Goal: Task Accomplishment & Management: Complete application form

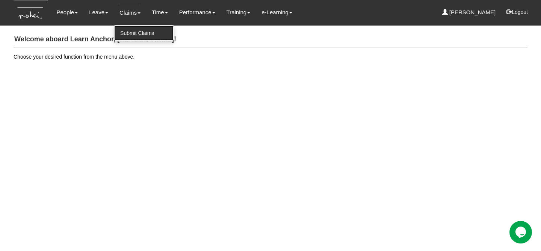
click at [128, 32] on link "Submit Claims" at bounding box center [143, 33] width 59 height 15
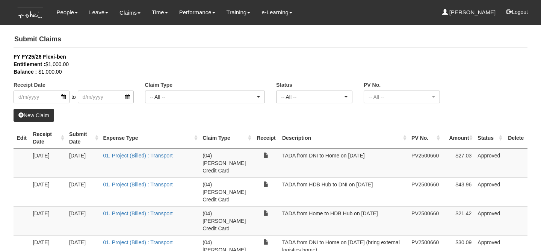
select select "50"
click at [47, 115] on link "New Claim" at bounding box center [34, 115] width 41 height 13
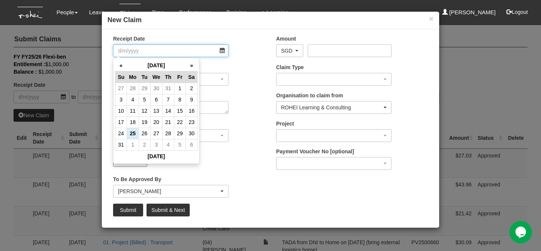
click at [180, 53] on input "Receipt Date" at bounding box center [170, 50] width 115 height 13
click at [157, 123] on td "20" at bounding box center [156, 122] width 12 height 11
type input "[DATE]"
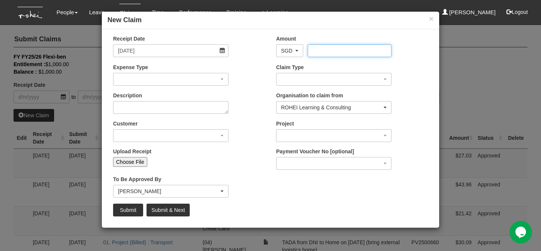
click at [314, 47] on input "Amount" at bounding box center [349, 50] width 83 height 13
type input "24.89"
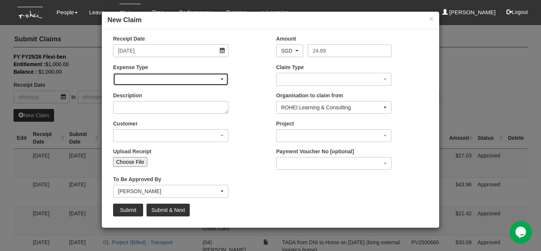
click at [139, 74] on div "button" at bounding box center [171, 79] width 115 height 12
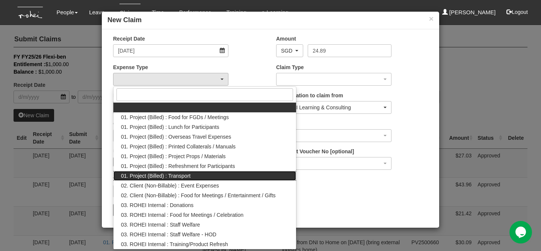
click at [162, 178] on span "01. Project (Billed) : Transport" at bounding box center [156, 176] width 70 height 8
select select "135"
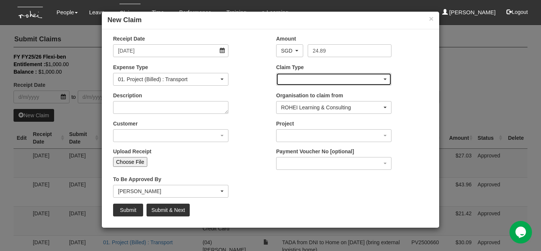
click at [305, 80] on div "button" at bounding box center [334, 79] width 115 height 12
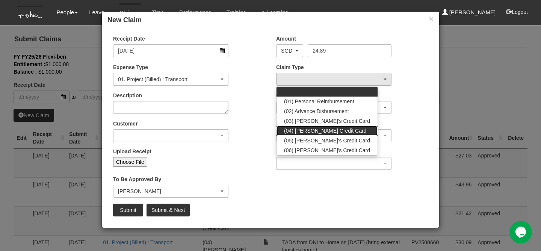
click at [315, 129] on span "(04) [PERSON_NAME] Credit Card" at bounding box center [325, 131] width 82 height 8
select select "16"
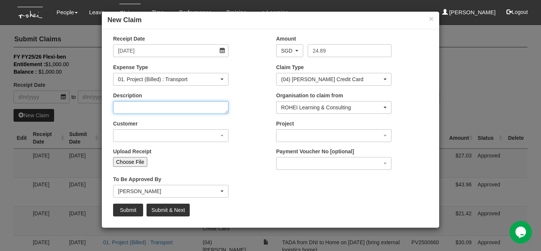
click at [196, 112] on textarea "Description" at bounding box center [170, 107] width 115 height 13
type textarea "t"
click at [193, 109] on textarea "TADA from Home to MOE HQ" at bounding box center [170, 107] width 115 height 13
type textarea "TADA from Home to [GEOGRAPHIC_DATA] on [DATE]"
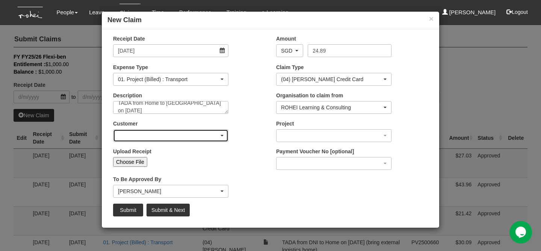
click at [207, 131] on div "button" at bounding box center [171, 136] width 115 height 12
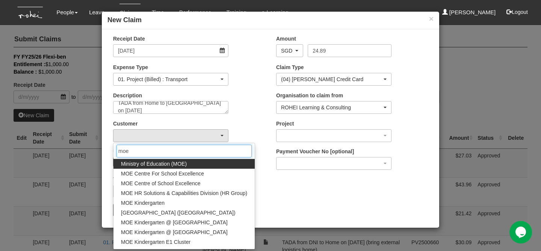
type input "moe"
click at [199, 162] on link "Ministry of Education (MOE)" at bounding box center [184, 164] width 141 height 10
select select "80"
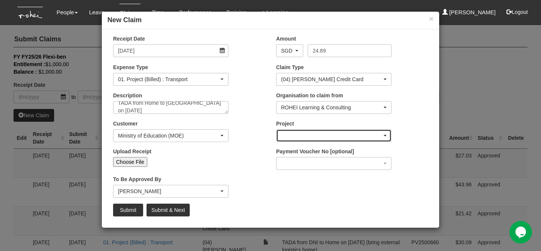
click at [299, 130] on div "button" at bounding box center [334, 136] width 115 height 12
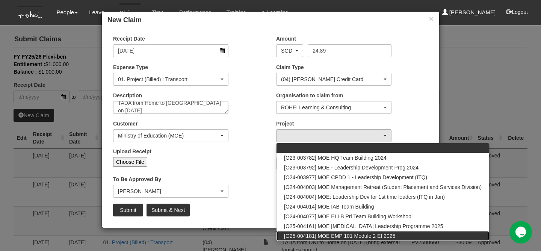
click at [339, 234] on span "[O25-004181] MOE EMP 101 Module 2 EI 2025" at bounding box center [339, 236] width 111 height 8
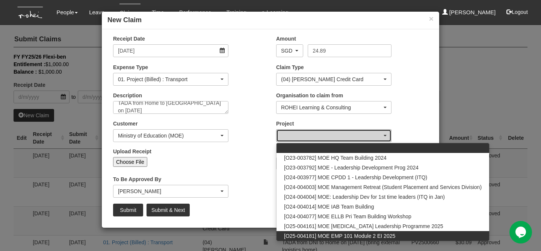
select select "2803"
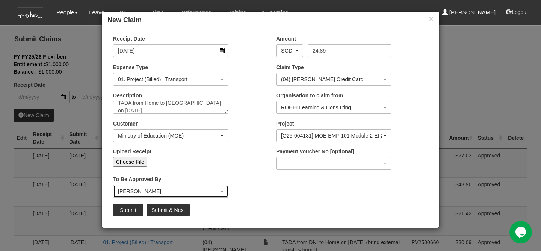
click at [124, 192] on div "[PERSON_NAME]" at bounding box center [168, 192] width 101 height 8
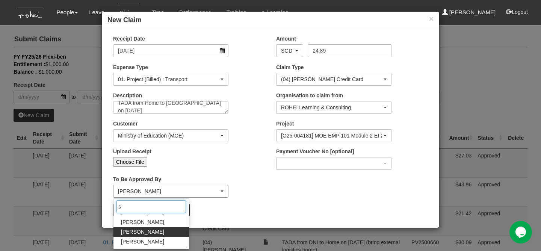
scroll to position [0, 0]
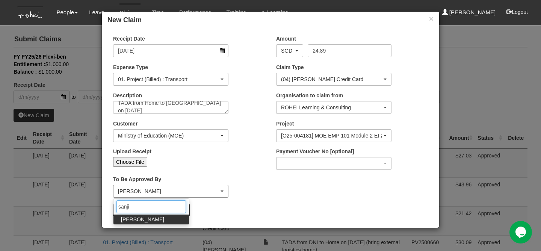
type input "[PERSON_NAME]"
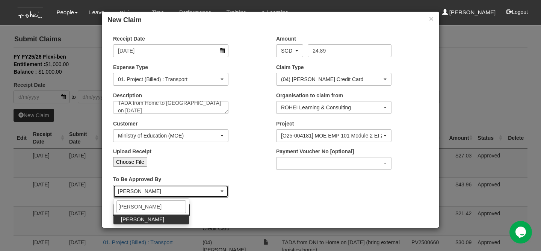
select select "5e225cdc-7ce9-465a-9503-99e8ed4cc44e"
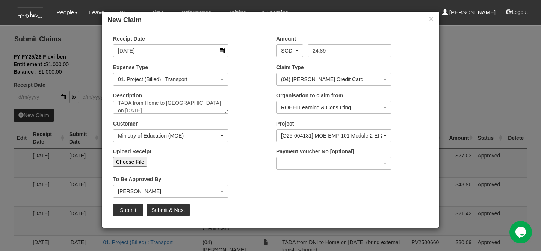
click at [117, 162] on input "Choose File" at bounding box center [130, 162] width 34 height 10
type input "C:\fakepath\[DATE] MOE Day 1 (1).png"
type input "Choose Another File"
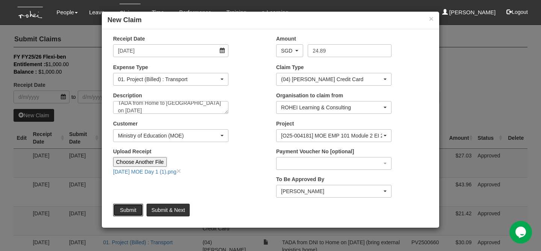
click at [132, 207] on input "Submit" at bounding box center [128, 210] width 30 height 13
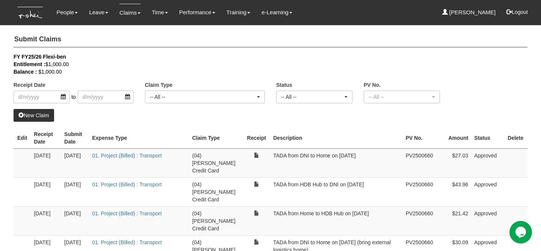
click at [40, 118] on link "New Claim" at bounding box center [34, 115] width 41 height 13
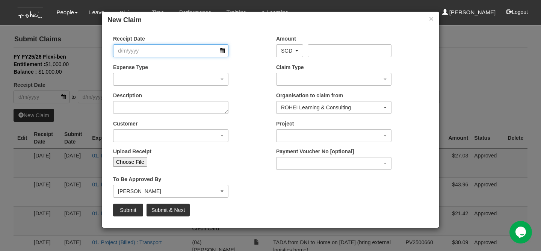
click at [197, 51] on input "Receipt Date" at bounding box center [170, 50] width 115 height 13
select select "50"
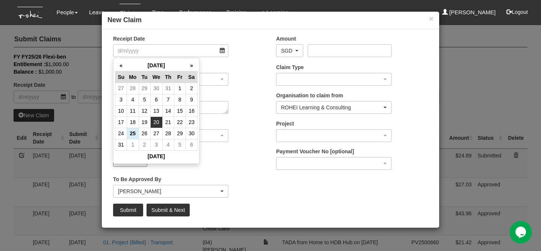
click at [159, 122] on td "20" at bounding box center [156, 122] width 12 height 11
type input "[DATE]"
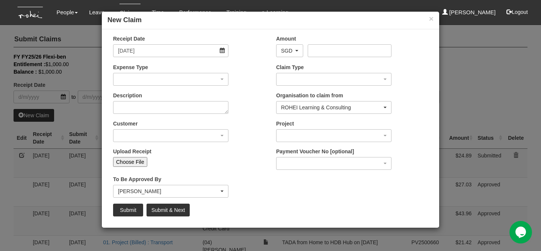
click at [342, 43] on div "Amount AED AFN ALL AMD ANG AOA ARS AUD AWG AZN BAM BBD BDT BGN BHD BIF BMD BND …" at bounding box center [334, 46] width 127 height 23
click at [323, 50] on input "Amount" at bounding box center [349, 50] width 83 height 13
type input "25.19"
click at [173, 80] on div "button" at bounding box center [171, 79] width 115 height 12
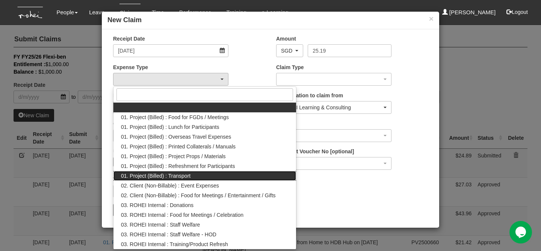
click at [173, 180] on link "01. Project (Billed) : Transport" at bounding box center [205, 176] width 183 height 10
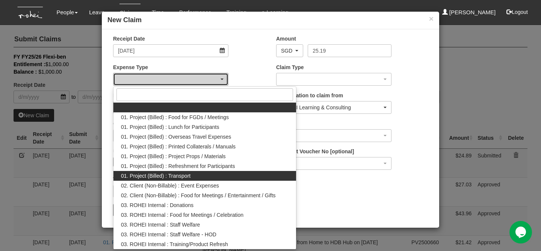
select select "135"
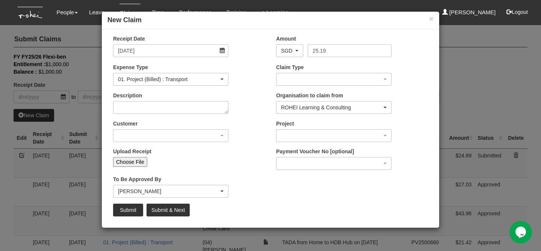
click at [293, 86] on div "Claim Type (01) Personal Reimbursement (02) Advance Disbursement (03) [PERSON_N…" at bounding box center [352, 78] width 163 height 28
click at [289, 77] on div "button" at bounding box center [334, 79] width 115 height 12
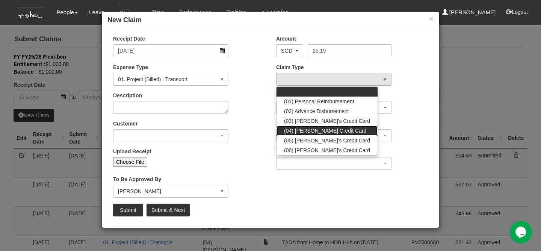
click at [323, 132] on span "(04) [PERSON_NAME] Credit Card" at bounding box center [325, 131] width 82 height 8
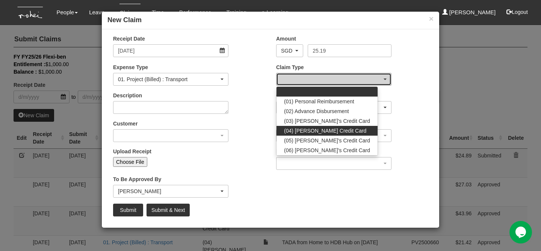
select select "16"
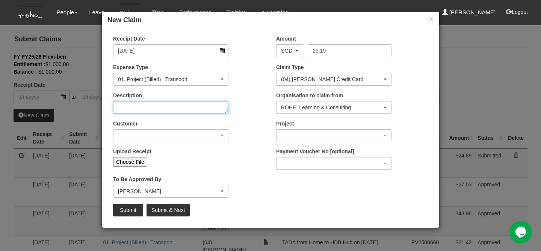
click at [188, 110] on textarea "Description" at bounding box center [170, 107] width 115 height 13
click at [174, 108] on textarea "TADA from MOE HQ to DNI" at bounding box center [170, 107] width 115 height 13
type textarea "TADA from MOE HQ to Home on [DATE]"
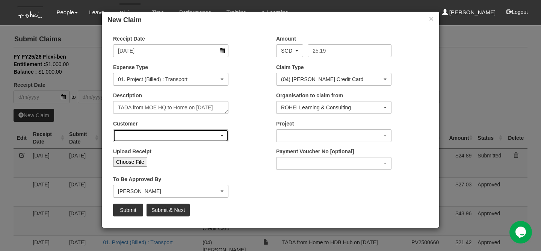
click at [148, 130] on div "button" at bounding box center [171, 136] width 115 height 12
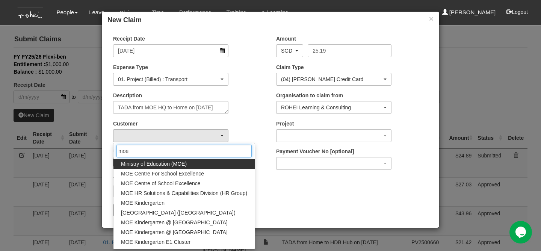
type input "moe"
click at [147, 158] on div "moe" at bounding box center [184, 151] width 141 height 16
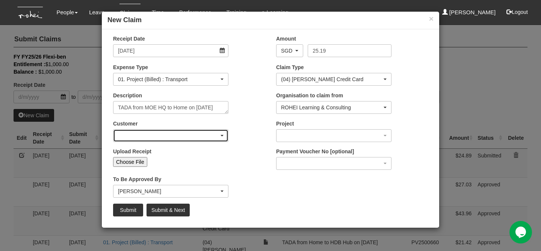
click at [177, 139] on div "button" at bounding box center [171, 136] width 115 height 12
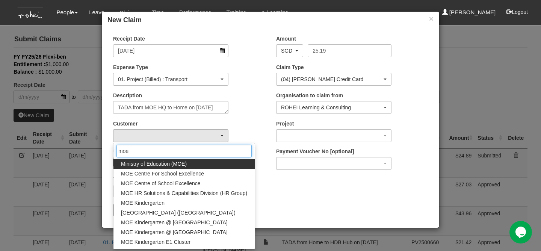
type input "moe"
click at [159, 162] on span "Ministry of Education (MOE)" at bounding box center [154, 164] width 66 height 8
select select "80"
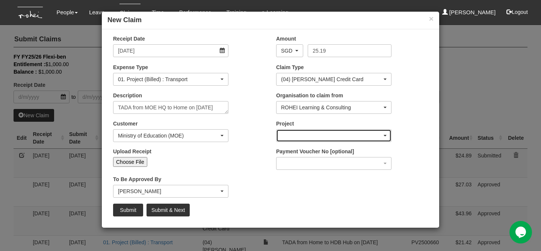
click at [297, 133] on div "button" at bounding box center [334, 136] width 115 height 12
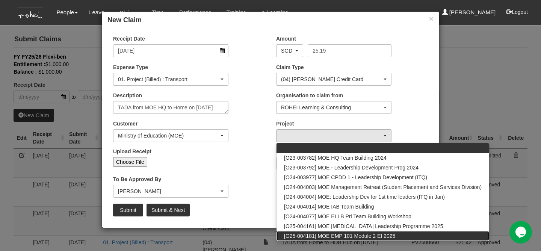
click at [305, 232] on link "[O25-004181] MOE EMP 101 Module 2 EI 2025" at bounding box center [383, 236] width 213 height 10
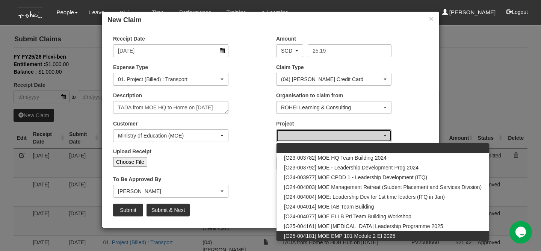
select select "2803"
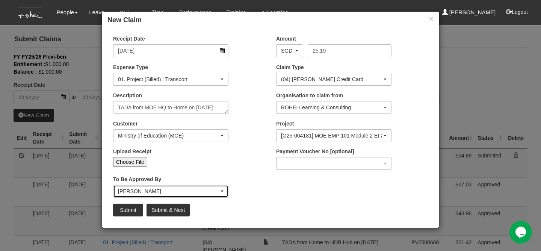
click at [158, 188] on div "[PERSON_NAME]" at bounding box center [168, 192] width 101 height 8
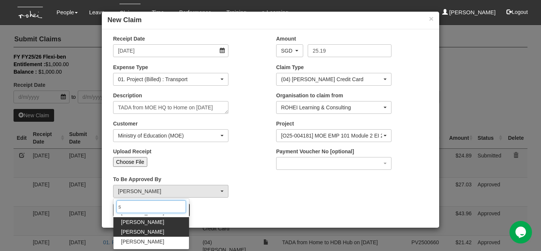
scroll to position [0, 0]
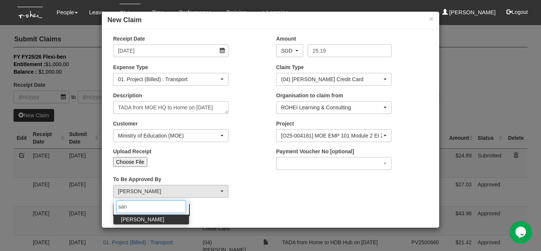
type input "san"
click at [132, 219] on span "[PERSON_NAME]" at bounding box center [142, 220] width 43 height 8
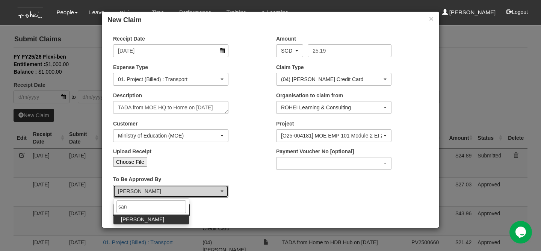
select select "5e225cdc-7ce9-465a-9503-99e8ed4cc44e"
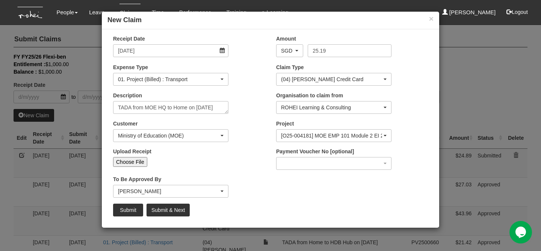
click at [130, 165] on input "Choose File" at bounding box center [130, 162] width 34 height 10
type input "C:\fakepath\[DATE] MOE Day 1 (2).png"
type input "Choose Another File"
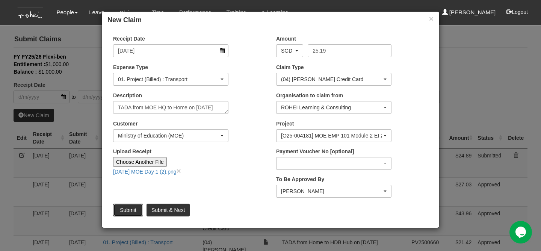
click at [124, 211] on input "Submit" at bounding box center [128, 210] width 30 height 13
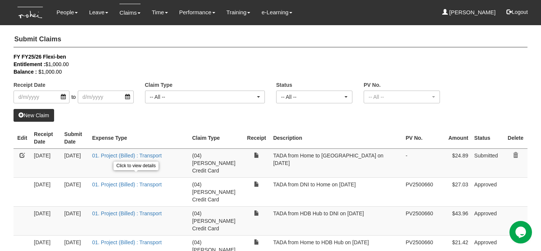
select select "50"
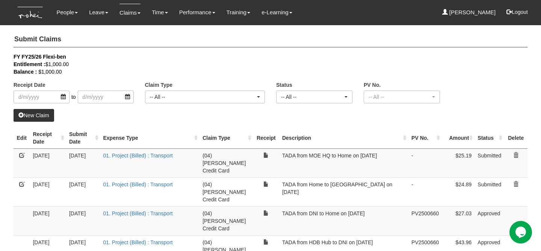
click at [48, 117] on link "New Claim" at bounding box center [34, 115] width 41 height 13
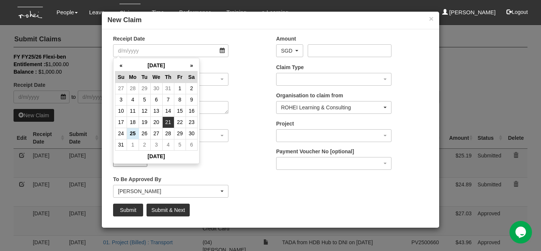
click at [170, 122] on td "21" at bounding box center [168, 122] width 12 height 11
type input "[DATE]"
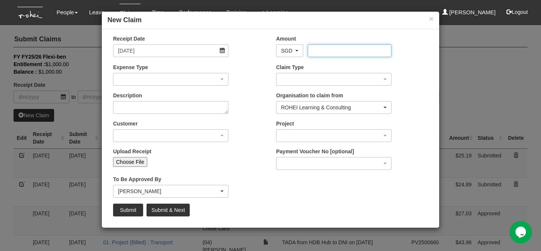
click at [311, 50] on input "Amount" at bounding box center [349, 50] width 83 height 13
type input "36.10"
click at [194, 87] on div "Expense Type 01. Project (Billed) : Food for FGDs / Meetings 01. Project (Bille…" at bounding box center [189, 78] width 163 height 28
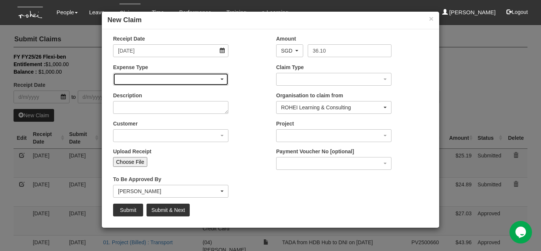
click at [176, 79] on div "button" at bounding box center [171, 79] width 115 height 12
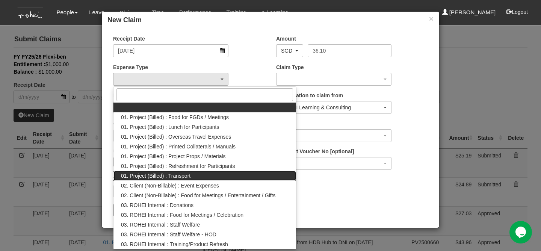
click at [171, 176] on span "01. Project (Billed) : Transport" at bounding box center [156, 176] width 70 height 8
select select "135"
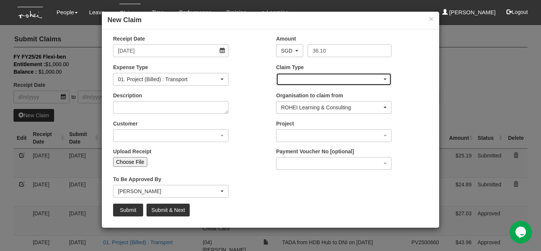
click at [309, 73] on div "button" at bounding box center [334, 79] width 115 height 12
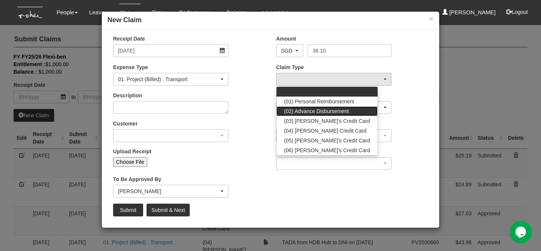
click at [303, 107] on link "(02) Advance Disbursement" at bounding box center [327, 111] width 101 height 10
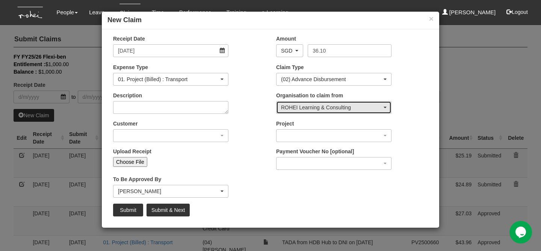
click at [303, 107] on div "ROHEI Learning & Consulting" at bounding box center [331, 108] width 101 height 8
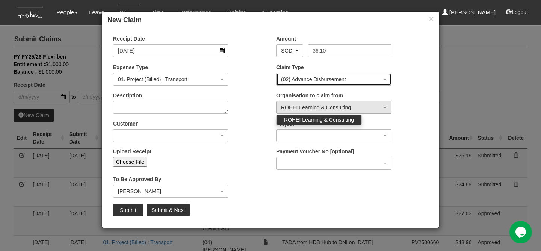
click at [296, 82] on div "(02) Advance Disbursement" at bounding box center [331, 80] width 101 height 8
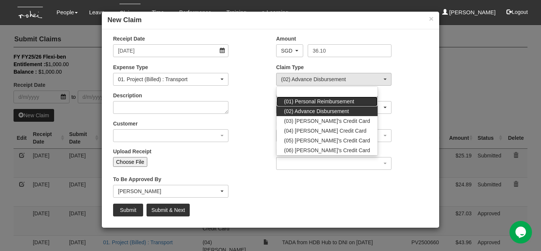
click at [298, 100] on span "(01) Personal Reimbursement" at bounding box center [319, 102] width 70 height 8
select select "14"
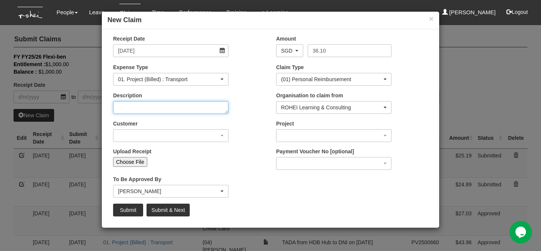
click at [173, 102] on textarea "Description" at bounding box center [170, 107] width 115 height 13
type textarea "GRAB from Home to [GEOGRAPHIC_DATA] on [DATE]"
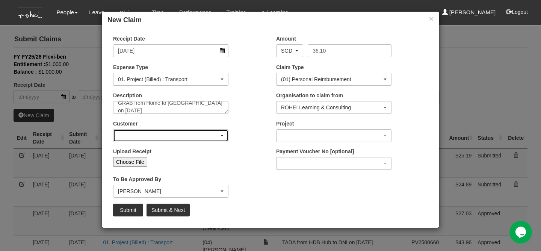
click at [142, 137] on div "button" at bounding box center [171, 136] width 115 height 12
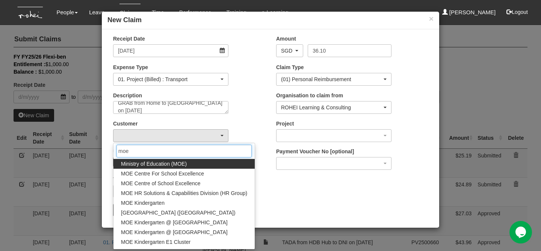
type input "moe"
click at [149, 167] on span "Ministry of Education (MOE)" at bounding box center [154, 164] width 66 height 8
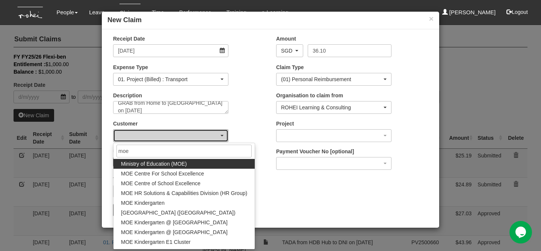
select select "80"
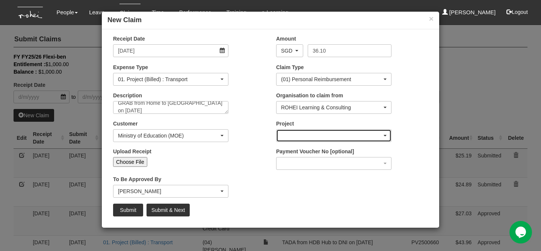
click at [284, 137] on div "button" at bounding box center [334, 136] width 115 height 12
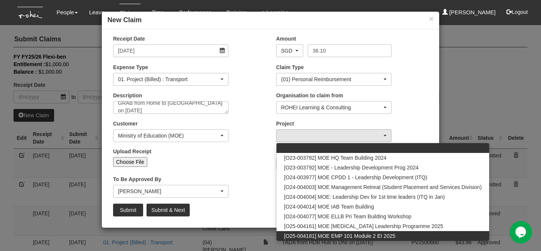
click at [313, 241] on div "[O23-003782] MOE HQ Team Building 2024 [O23-003792] MOE - Leadership Developmen…" at bounding box center [383, 192] width 214 height 98
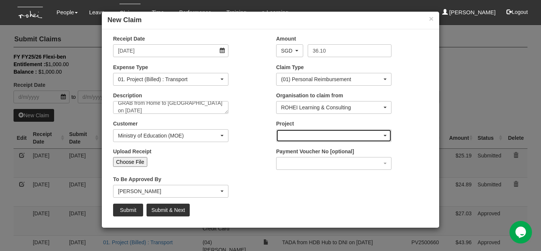
click at [282, 133] on div "button" at bounding box center [334, 136] width 115 height 12
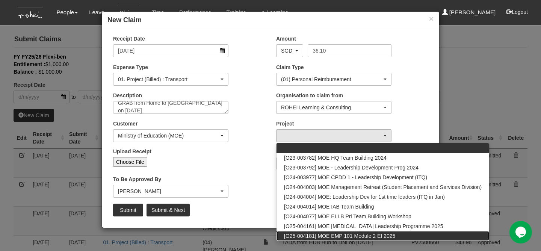
click at [289, 233] on span "[O25-004181] MOE EMP 101 Module 2 EI 2025" at bounding box center [339, 236] width 111 height 8
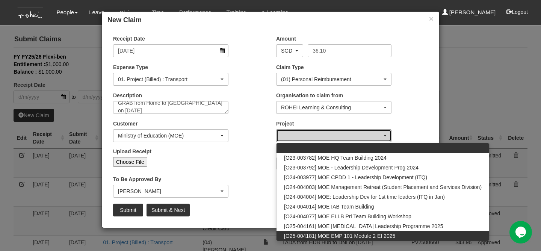
select select "2803"
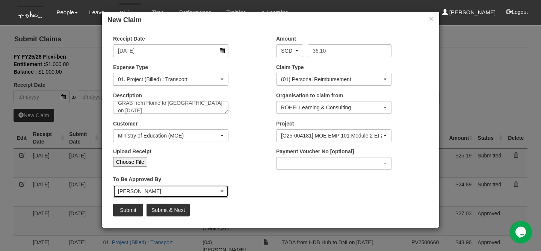
click at [134, 188] on div "[PERSON_NAME]" at bounding box center [168, 192] width 101 height 8
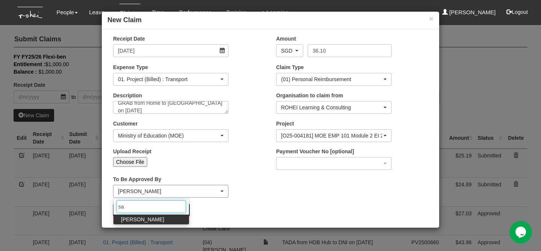
scroll to position [0, 0]
type input "san"
click at [131, 218] on span "[PERSON_NAME]" at bounding box center [142, 220] width 43 height 8
select select "5e225cdc-7ce9-465a-9503-99e8ed4cc44e"
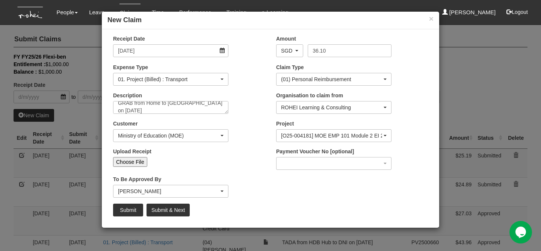
click at [130, 159] on input "Choose File" at bounding box center [130, 162] width 34 height 10
type input "C:\fakepath\[DATE] MOE Day 2 (1).png"
type input "Choose Another File"
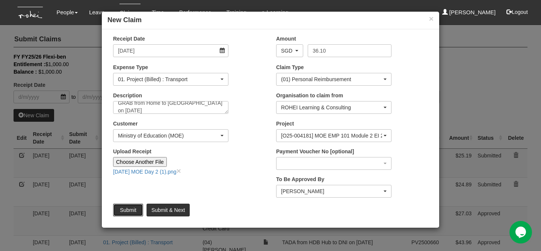
click at [126, 207] on input "Submit" at bounding box center [128, 210] width 30 height 13
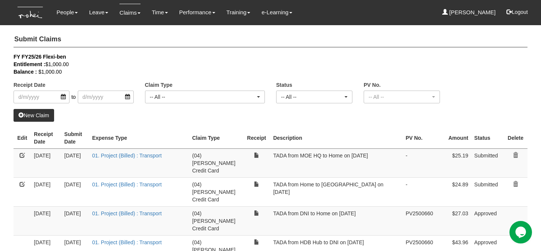
click at [50, 116] on link "New Claim" at bounding box center [34, 115] width 41 height 13
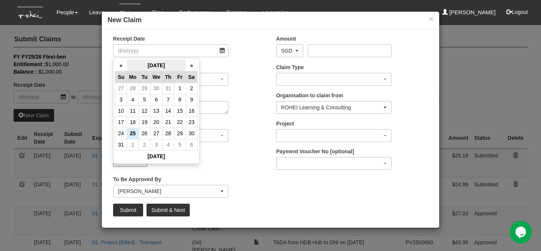
select select "50"
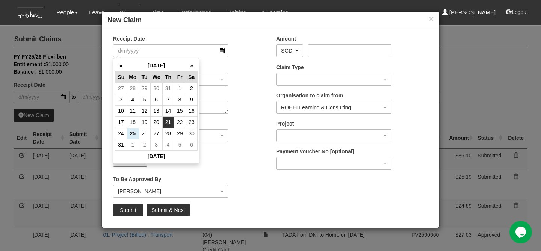
click at [168, 119] on td "21" at bounding box center [168, 122] width 12 height 11
type input "[DATE]"
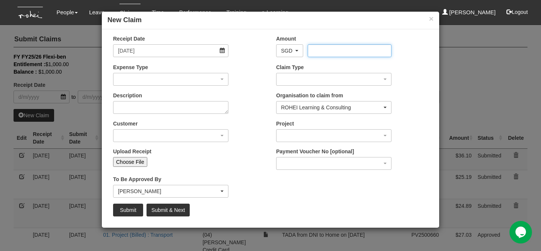
click at [324, 50] on input "Amount" at bounding box center [349, 50] width 83 height 13
type input "39.88"
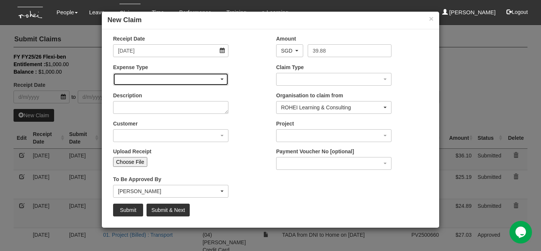
click at [158, 78] on div "button" at bounding box center [171, 79] width 115 height 12
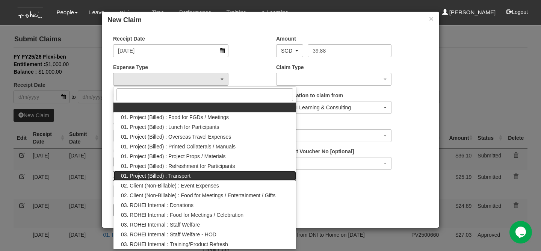
click at [165, 176] on span "01. Project (Billed) : Transport" at bounding box center [156, 176] width 70 height 8
select select "135"
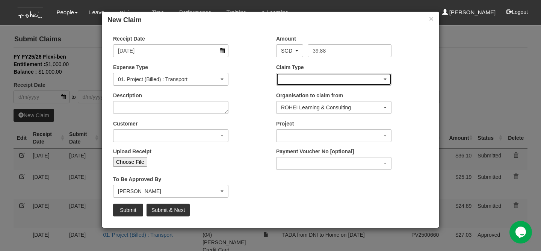
click at [294, 81] on div "button" at bounding box center [334, 79] width 115 height 12
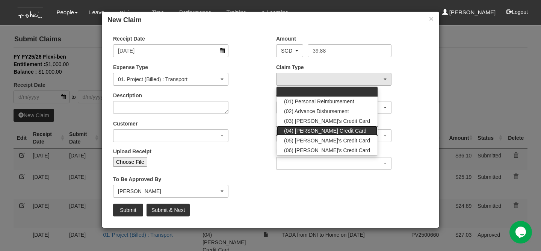
click at [297, 127] on link "(04) [PERSON_NAME] Credit Card" at bounding box center [327, 131] width 101 height 10
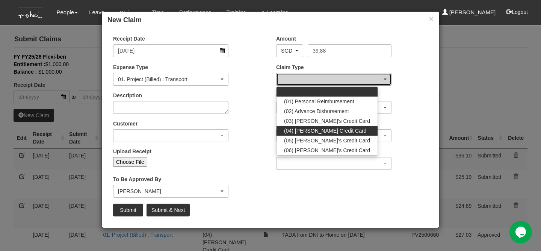
select select "16"
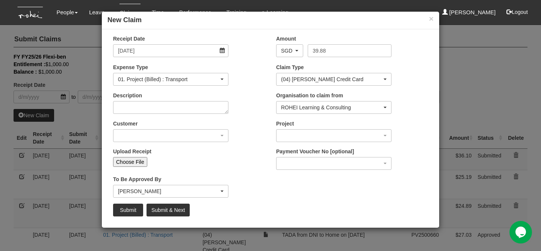
click at [170, 114] on div "Description" at bounding box center [189, 106] width 163 height 28
click at [131, 98] on label "Description" at bounding box center [127, 96] width 29 height 8
click at [131, 101] on textarea "Description" at bounding box center [170, 107] width 115 height 13
click at [131, 103] on textarea "Description" at bounding box center [170, 107] width 115 height 13
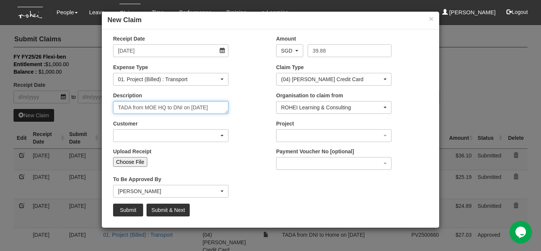
type textarea "TADA from MOE HQ to DNI on [DATE]"
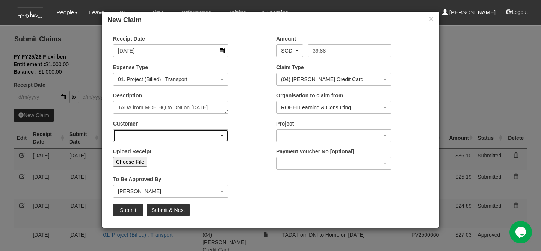
click at [181, 139] on div "button" at bounding box center [171, 136] width 115 height 12
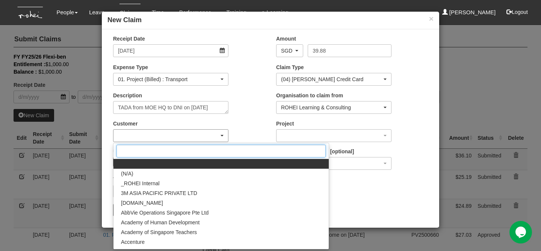
type input "o"
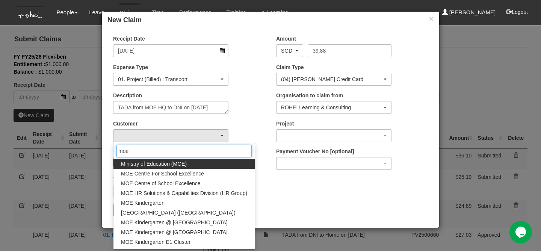
type input "moe"
click at [176, 165] on span "Ministry of Education (MOE)" at bounding box center [154, 164] width 66 height 8
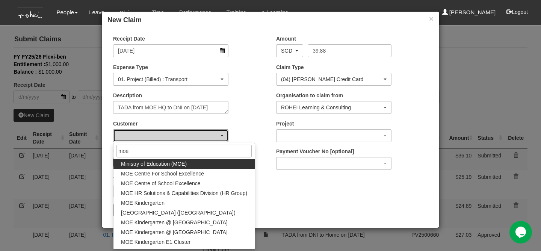
select select "80"
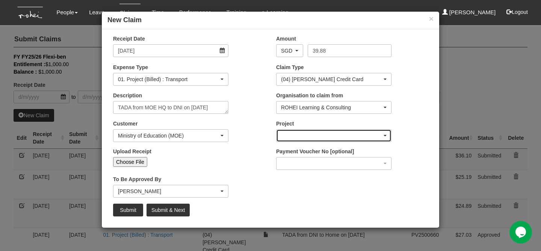
click at [285, 138] on div "button" at bounding box center [334, 136] width 115 height 12
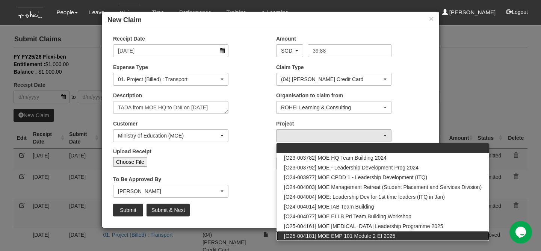
click at [321, 236] on span "[O25-004181] MOE EMP 101 Module 2 EI 2025" at bounding box center [339, 236] width 111 height 8
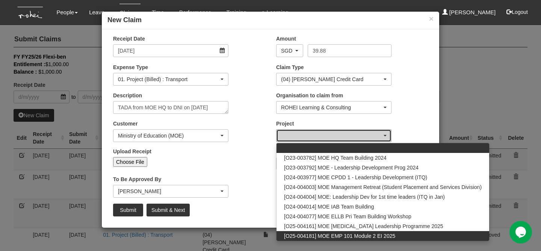
select select "2803"
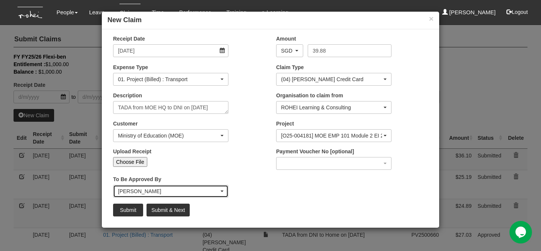
click at [165, 189] on div "[PERSON_NAME]" at bounding box center [168, 192] width 101 height 8
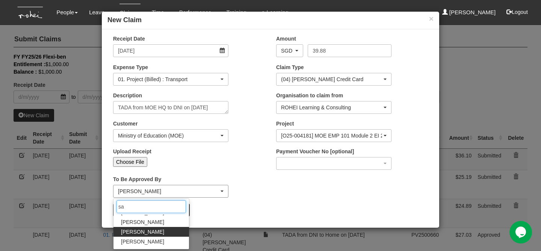
scroll to position [0, 0]
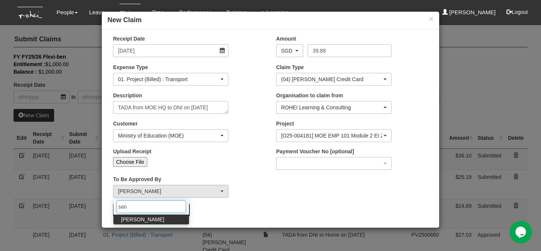
type input "san"
click at [138, 220] on span "[PERSON_NAME]" at bounding box center [142, 220] width 43 height 8
select select "5e225cdc-7ce9-465a-9503-99e8ed4cc44e"
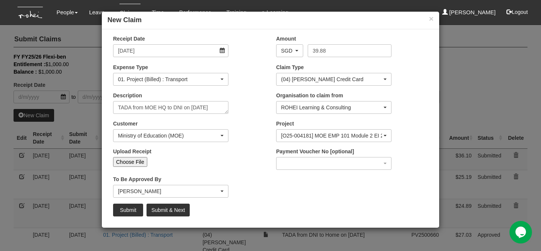
click at [136, 158] on input "Choose File" at bounding box center [130, 162] width 34 height 10
type input "C:\fakepath\[DATE] MOE Day 2 (2).png"
type input "Choose Another File"
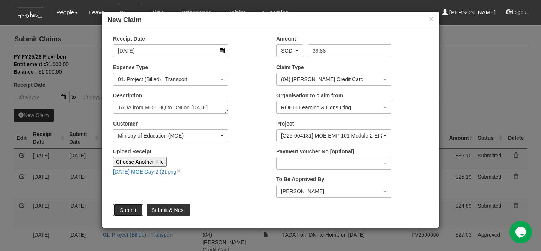
click at [126, 206] on input "Submit" at bounding box center [128, 210] width 30 height 13
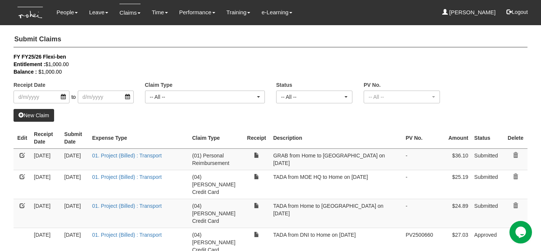
select select "50"
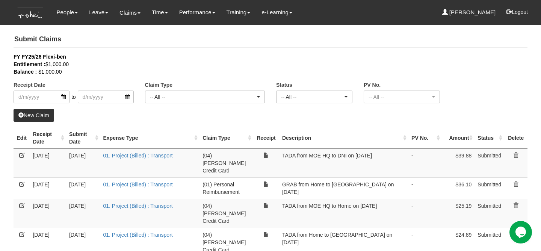
scroll to position [9, 0]
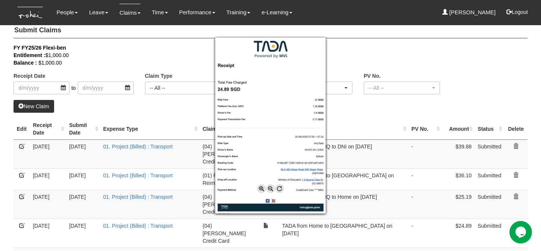
click at [350, 206] on div at bounding box center [270, 125] width 541 height 251
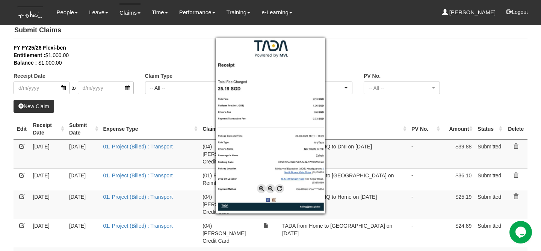
click at [347, 183] on div at bounding box center [270, 125] width 541 height 251
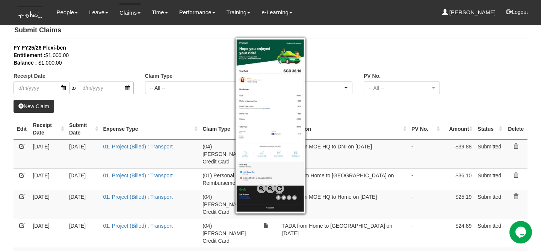
click at [317, 175] on div at bounding box center [270, 125] width 541 height 251
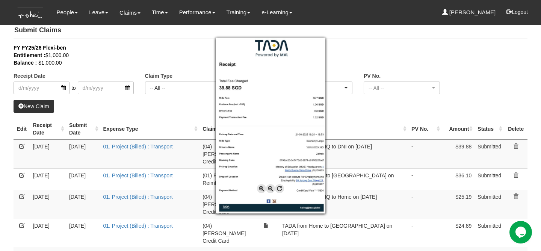
click at [352, 161] on div at bounding box center [270, 125] width 541 height 251
